Goal: Navigation & Orientation: Find specific page/section

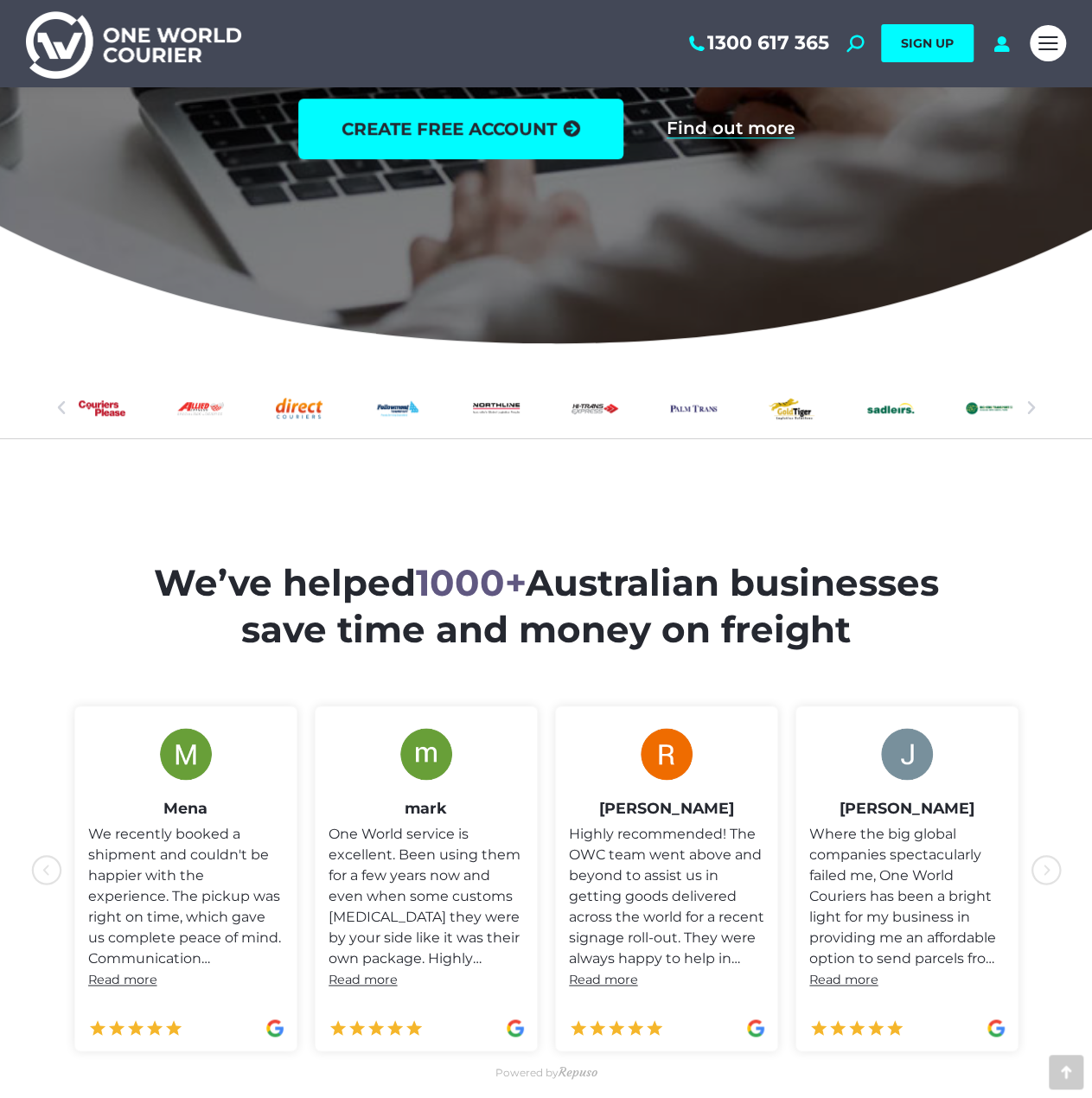
scroll to position [951, 0]
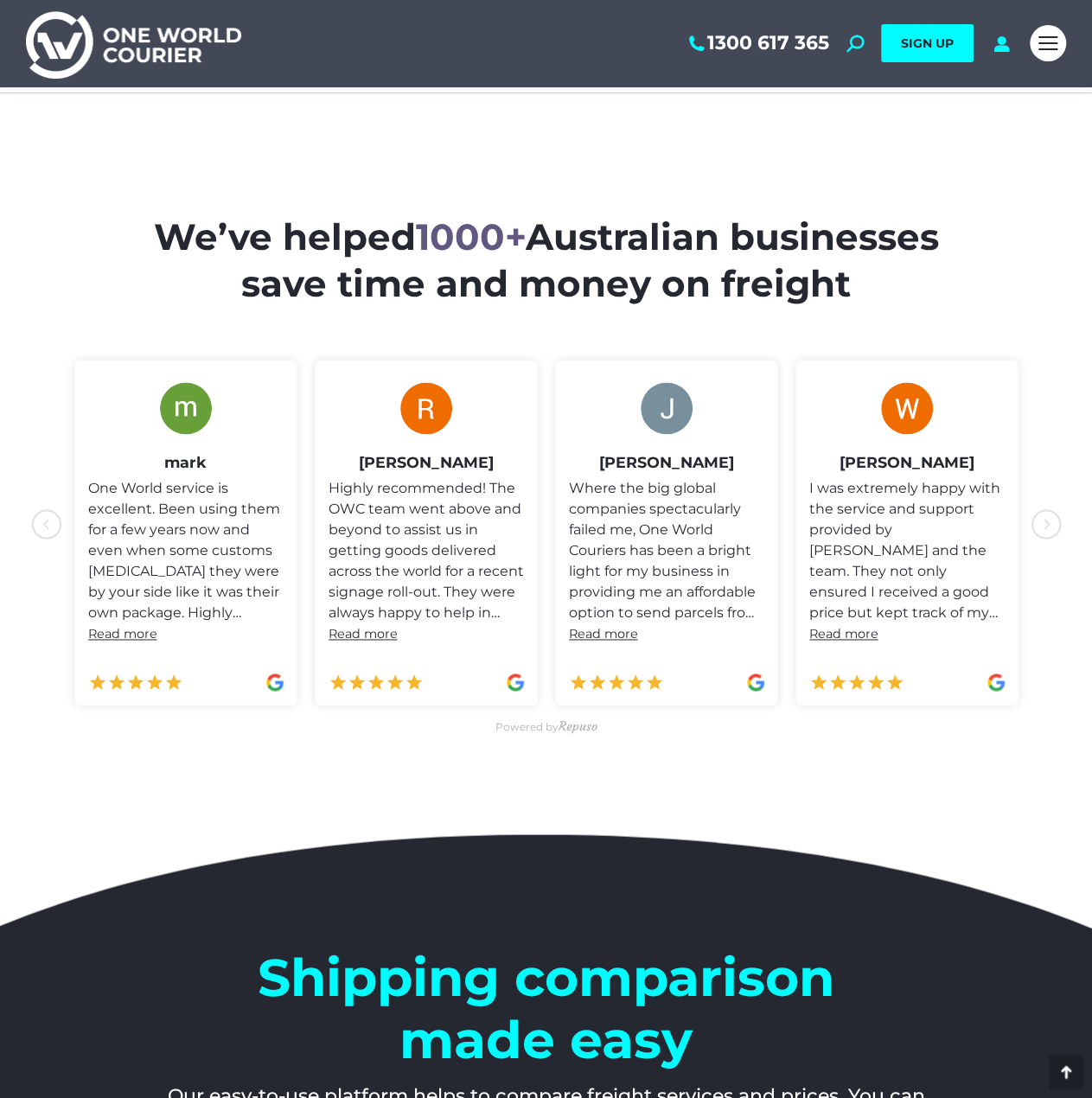
click at [47, 524] on icon "icon-chevron-with-circle-left" at bounding box center [46, 523] width 31 height 31
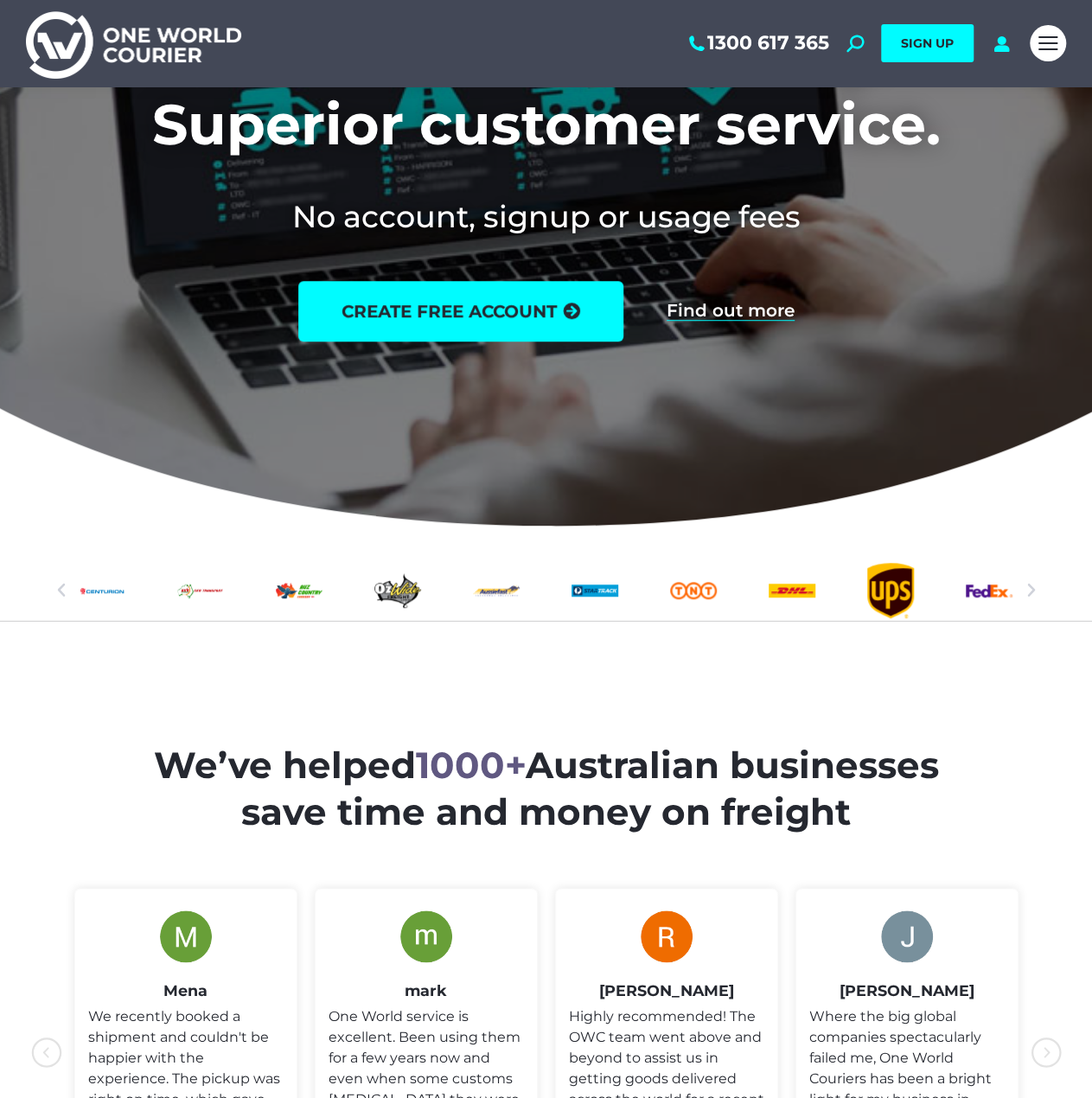
scroll to position [345, 0]
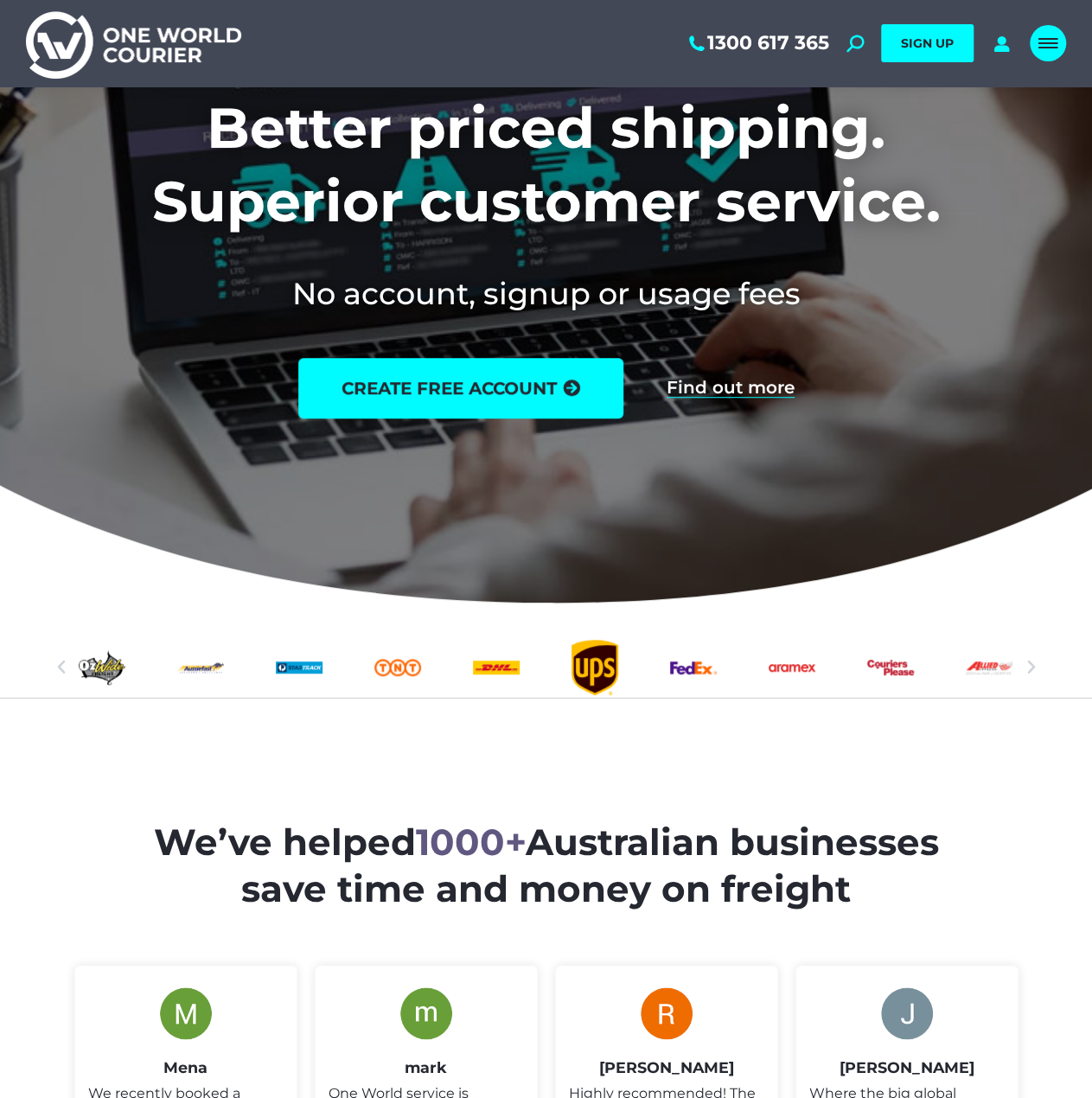
click at [1043, 54] on link "Mobile menu icon" at bounding box center [1047, 42] width 36 height 36
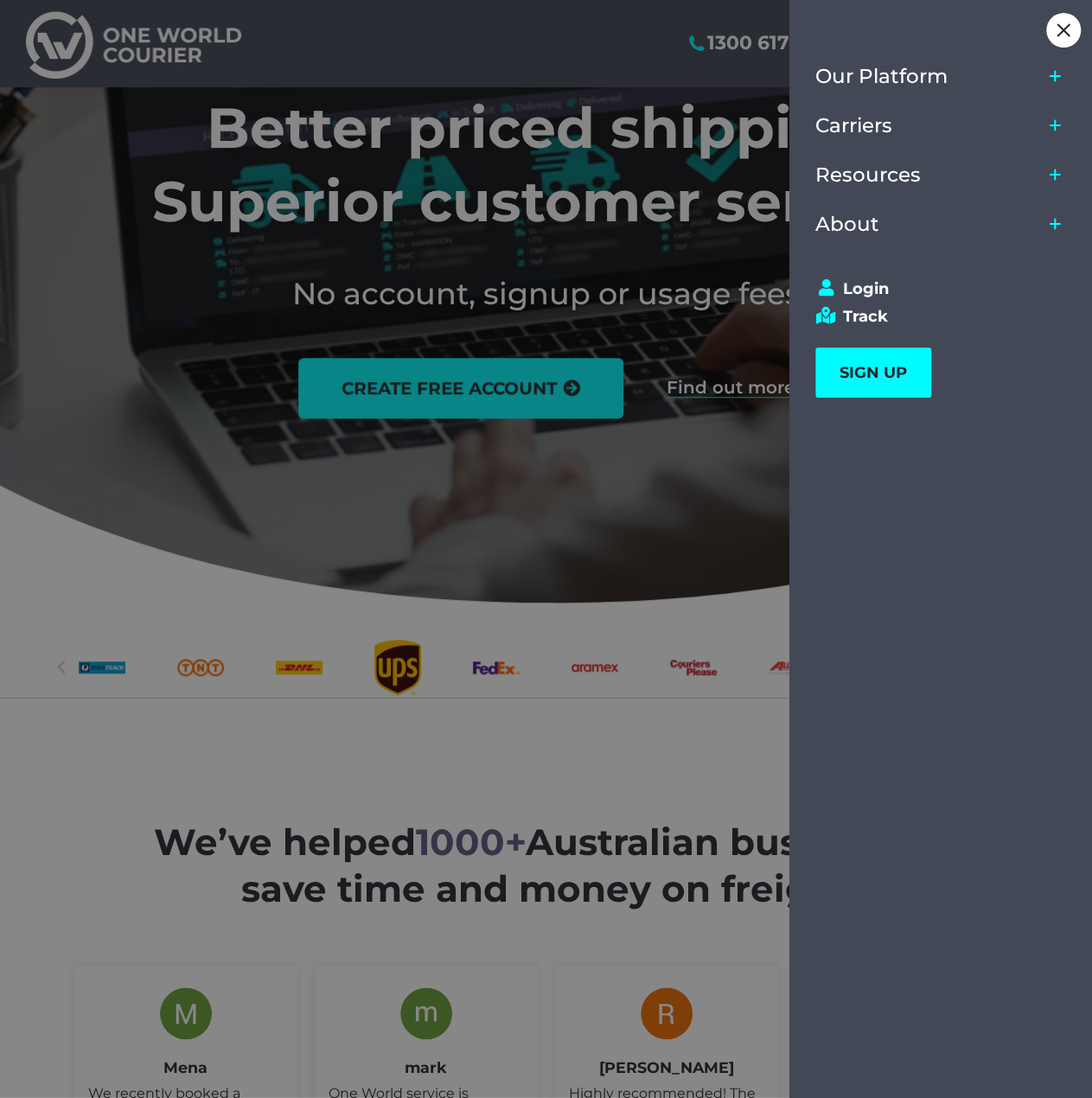
click at [1046, 78] on icon "Main Menu" at bounding box center [1054, 77] width 26 height 40
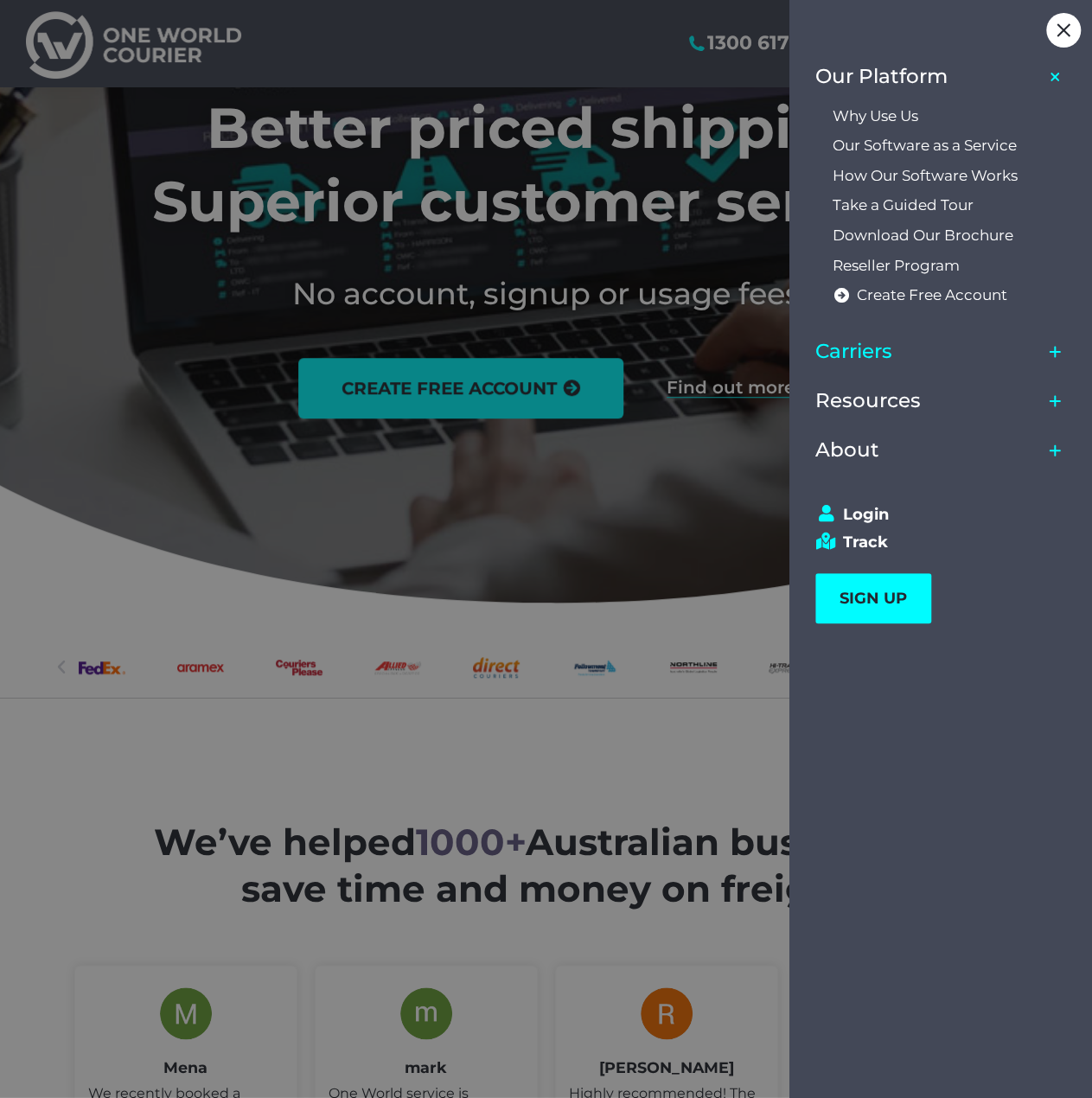
click at [879, 357] on span "Carriers" at bounding box center [853, 352] width 77 height 23
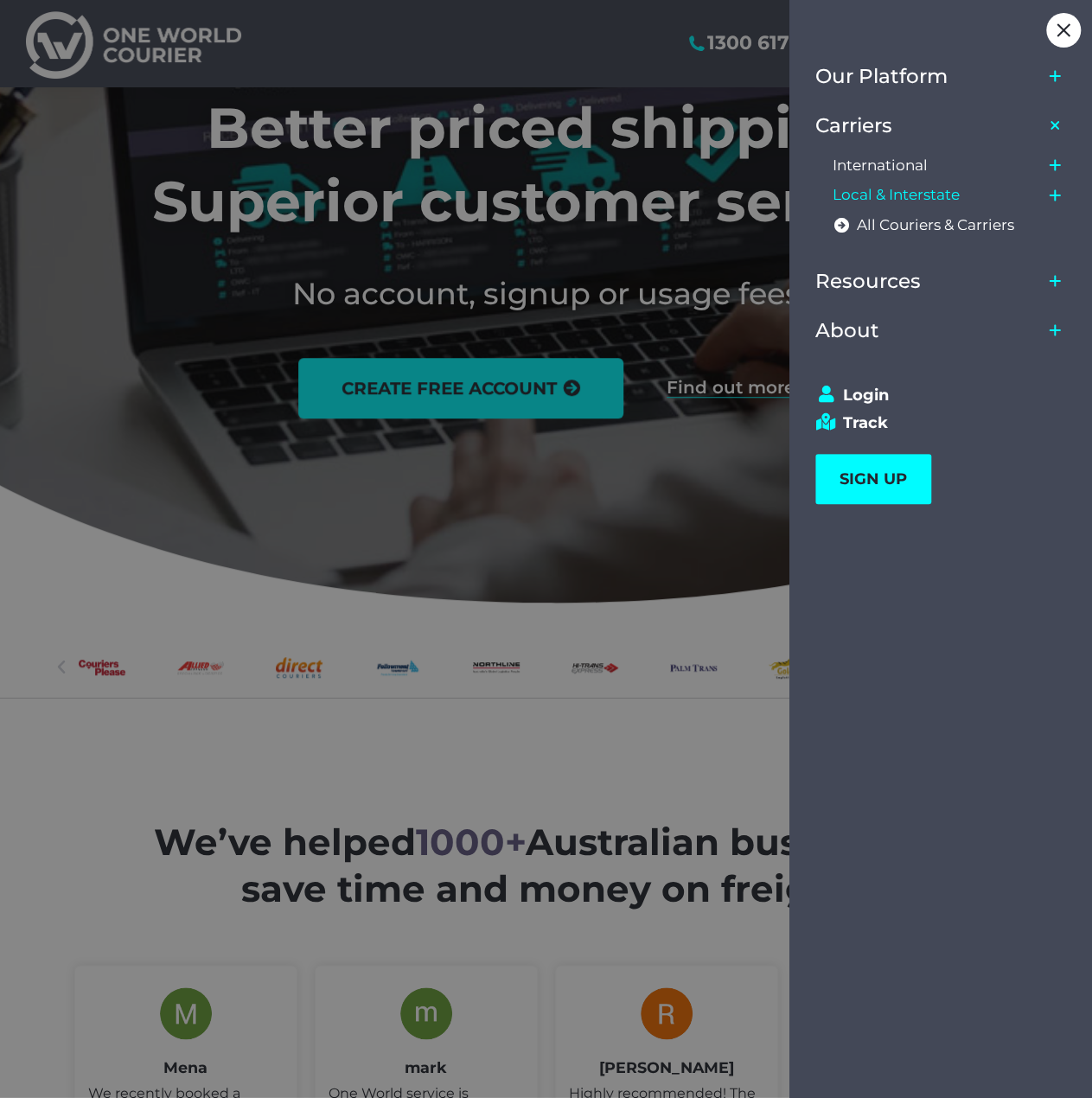
click at [870, 197] on span "Local & Interstate" at bounding box center [896, 195] width 127 height 19
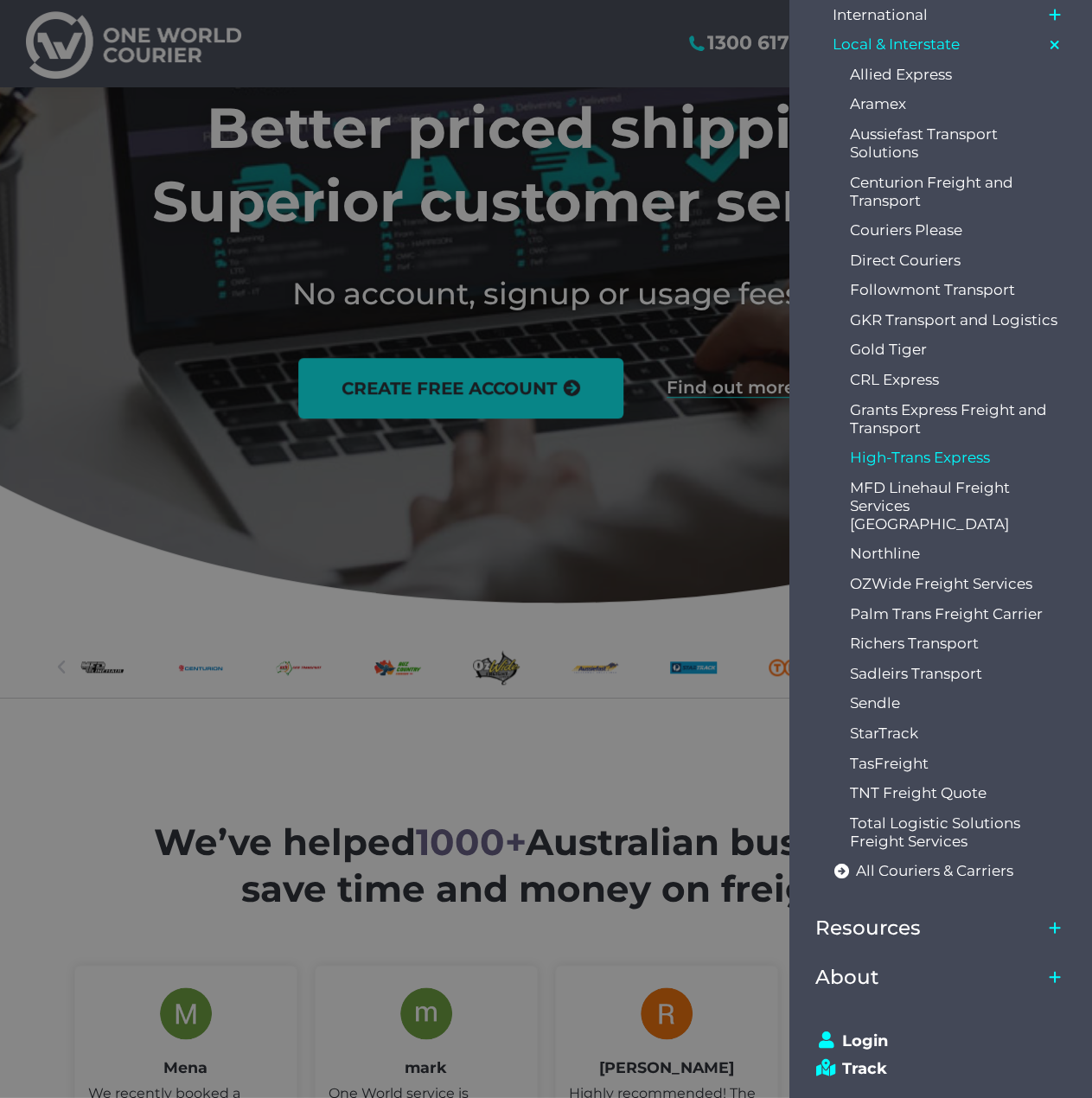
scroll to position [241, 0]
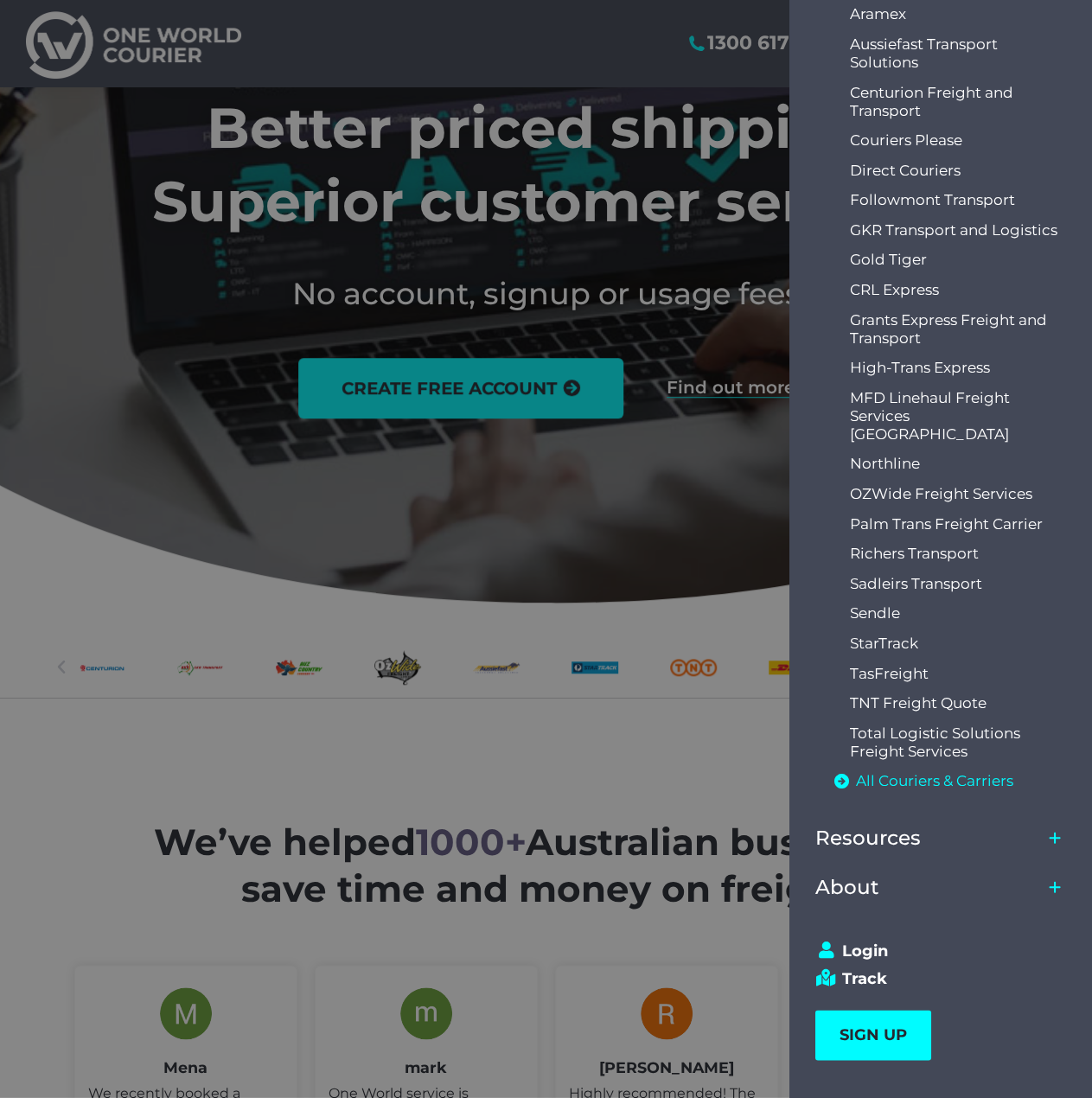
click at [833, 774] on icon "Main Menu" at bounding box center [842, 781] width 19 height 15
